Goal: Download file/media

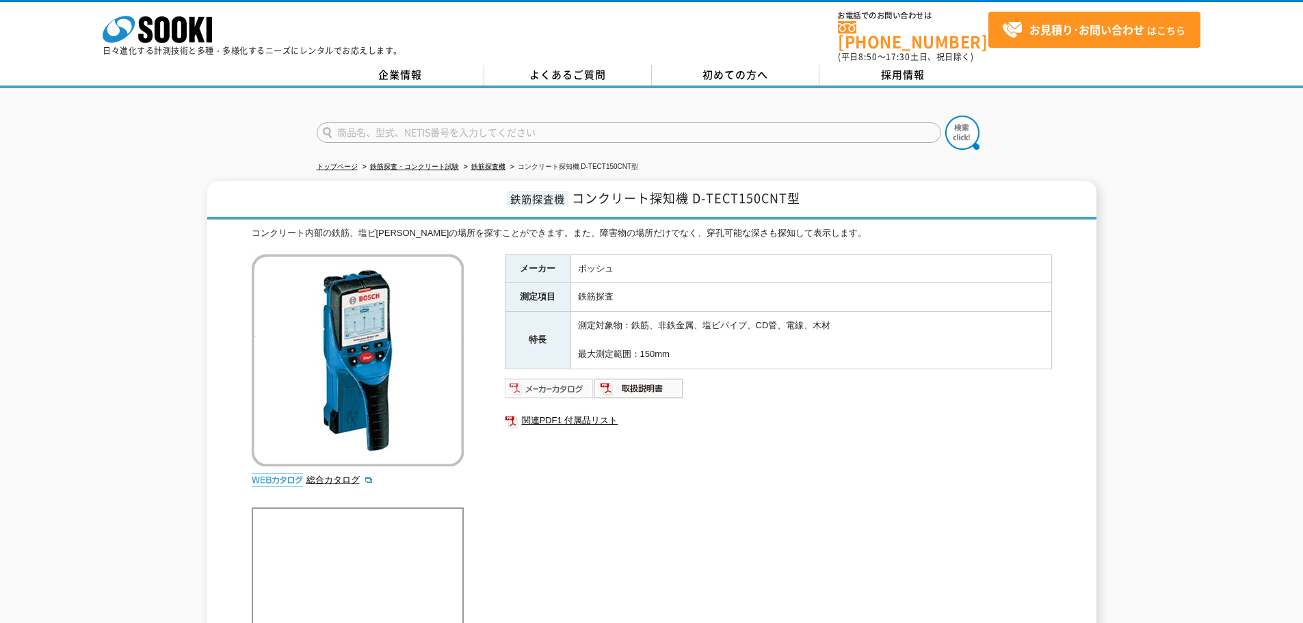
click at [585, 383] on img at bounding box center [550, 388] width 90 height 22
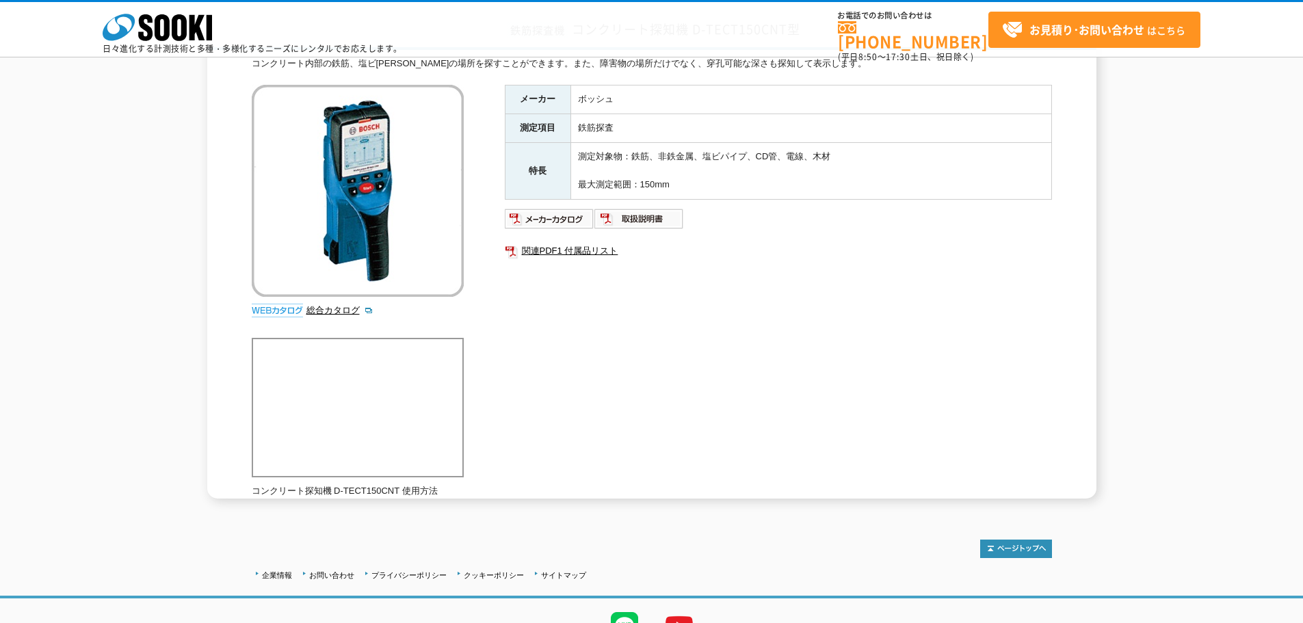
scroll to position [39, 0]
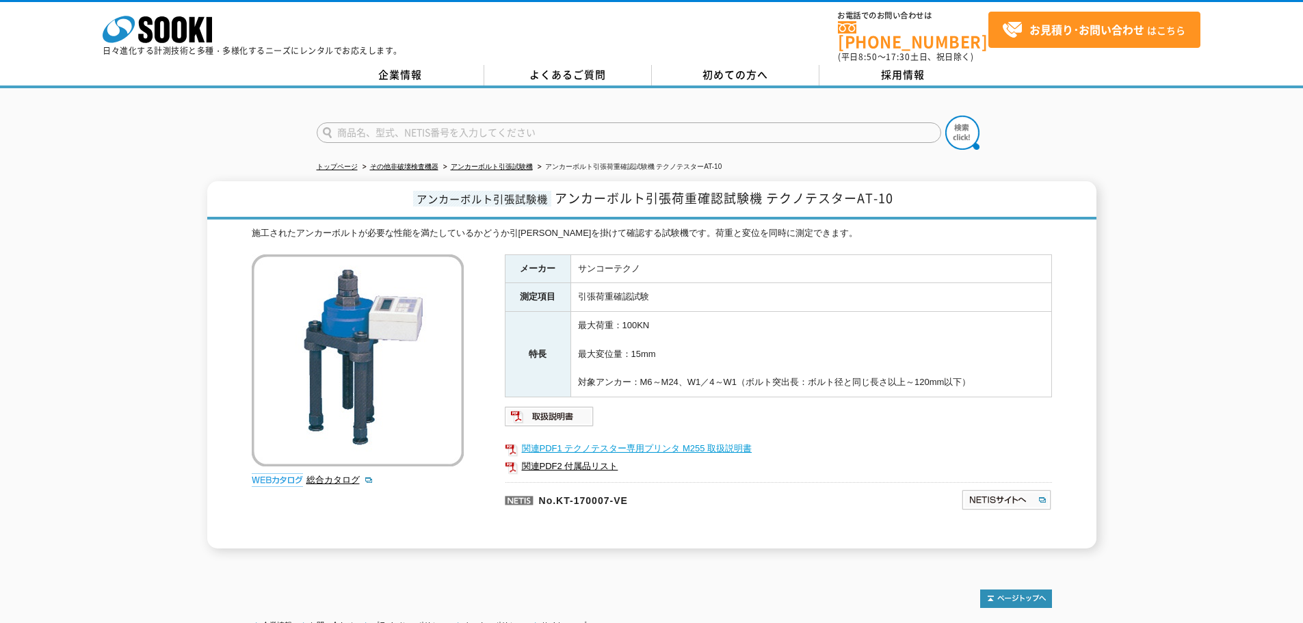
click at [602, 443] on link "関連PDF1 テクノテスター専用プリンタ M255 取扱説明書" at bounding box center [778, 449] width 547 height 18
click at [591, 461] on link "関連PDF2 付属品リスト" at bounding box center [778, 466] width 547 height 18
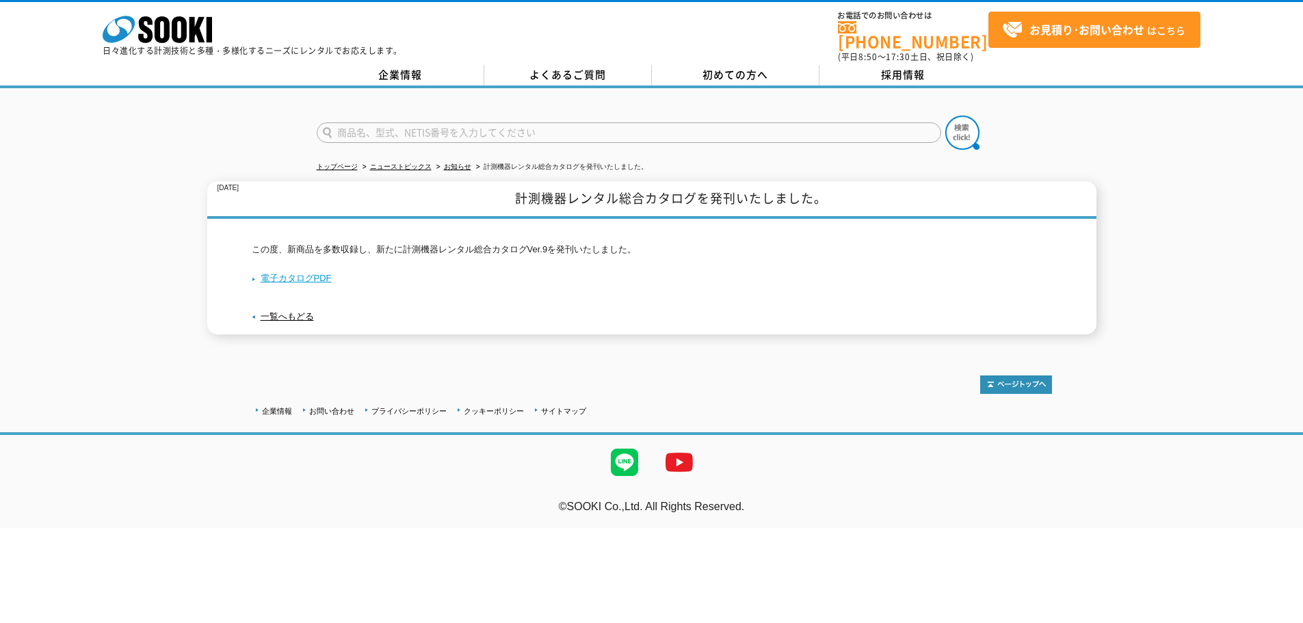
click at [322, 273] on link "電子カタログPDF" at bounding box center [292, 278] width 80 height 10
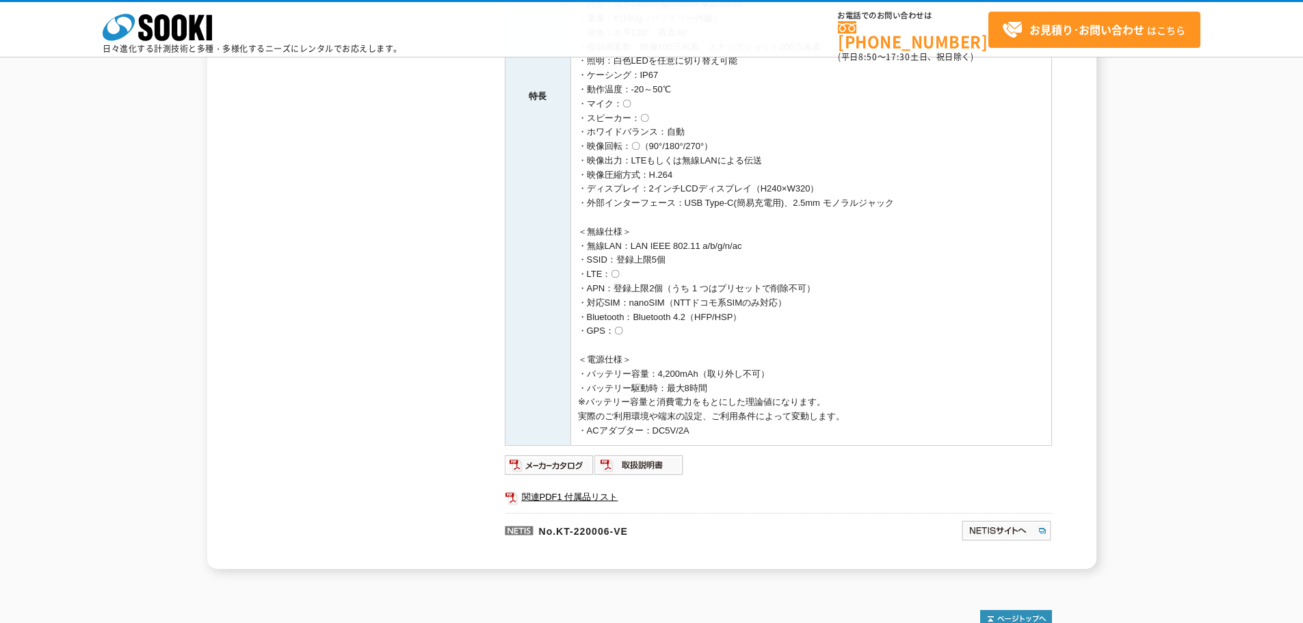
scroll to position [654, 0]
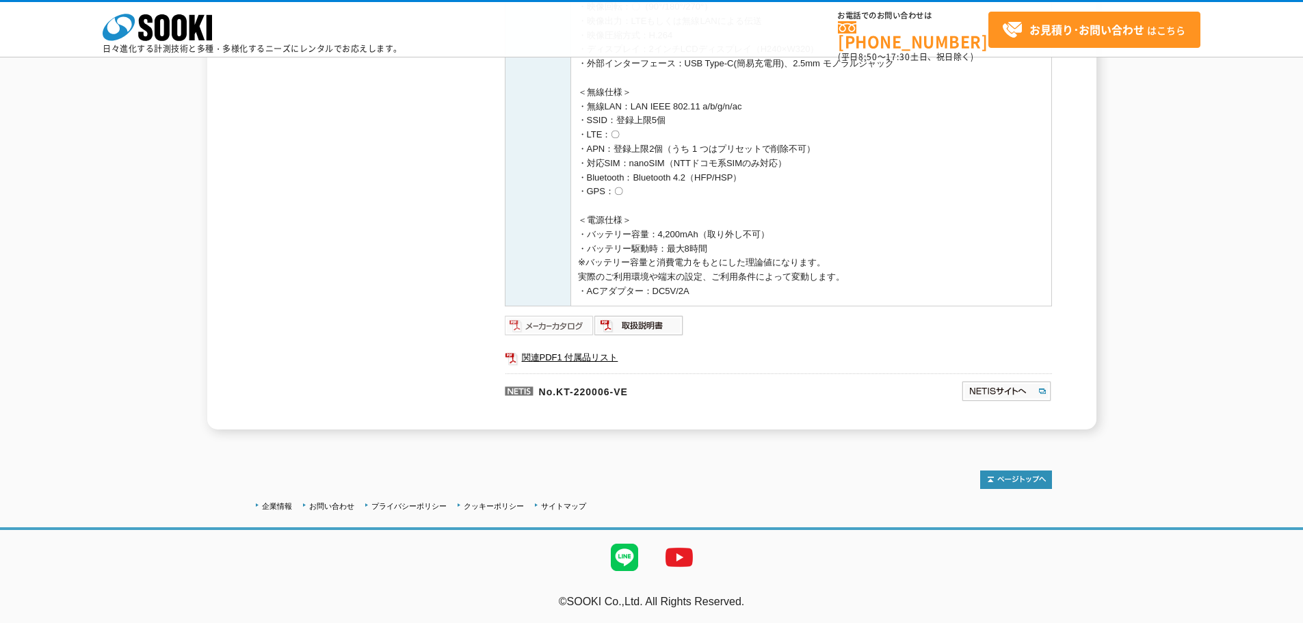
click at [575, 325] on img at bounding box center [550, 326] width 90 height 22
